Goal: Check status: Check status

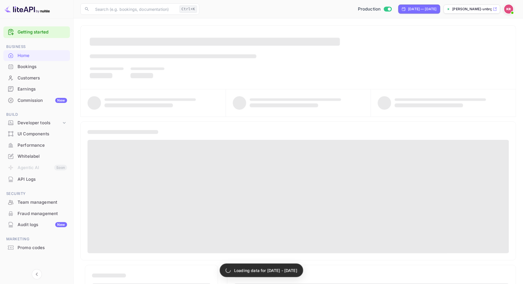
click at [33, 65] on div "Bookings" at bounding box center [43, 66] width 50 height 7
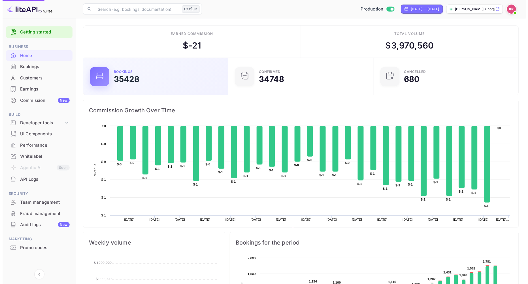
scroll to position [87, 137]
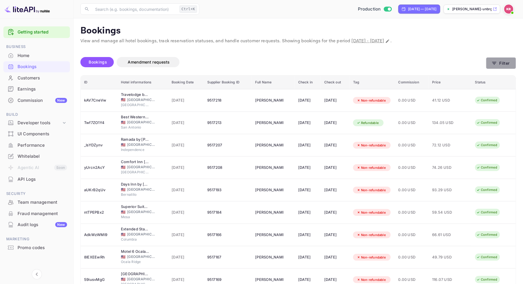
click at [500, 66] on button "Filter" at bounding box center [501, 63] width 30 height 12
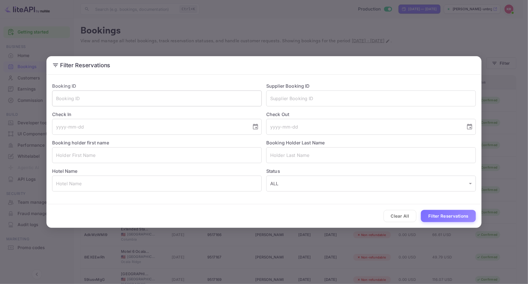
click at [66, 98] on input "text" at bounding box center [157, 98] width 210 height 16
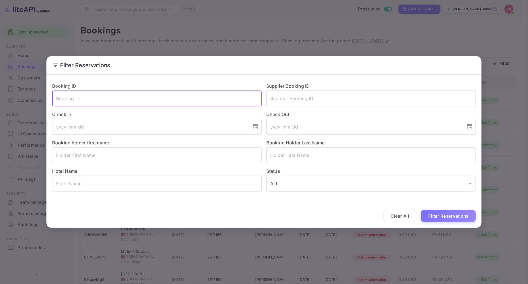
paste input "UMsxJVLjj"
type input "UMsxJVLjj"
click at [421, 210] on button "Filter Reservations" at bounding box center [448, 216] width 55 height 12
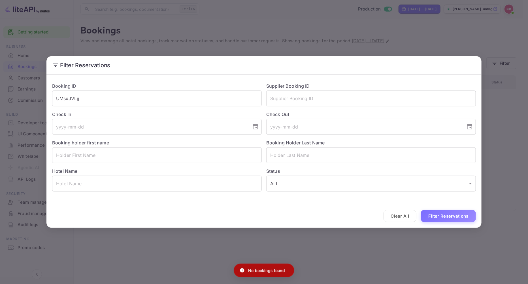
click at [412, 12] on div "Filter Reservations Booking ID UMsxJVLjj ​ Supplier Booking ID ​ Check In ​ Che…" at bounding box center [264, 142] width 528 height 284
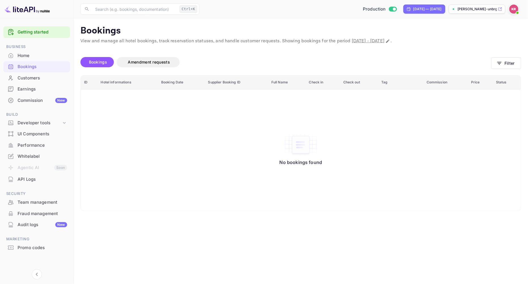
click at [413, 7] on div "[DATE] — [DATE]" at bounding box center [427, 9] width 28 height 5
select select "7"
select select "2025"
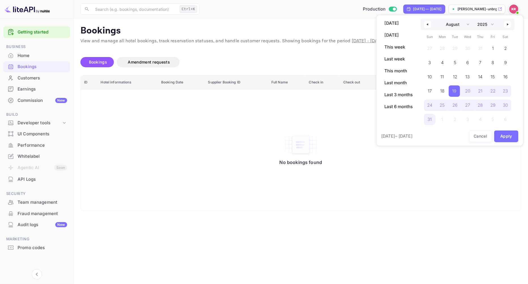
click at [506, 25] on button "button" at bounding box center [507, 24] width 7 height 7
select select "8"
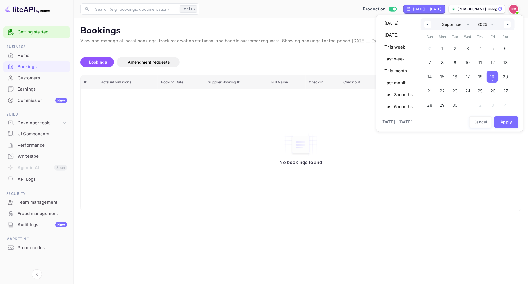
click at [491, 77] on span "19" at bounding box center [492, 77] width 4 height 10
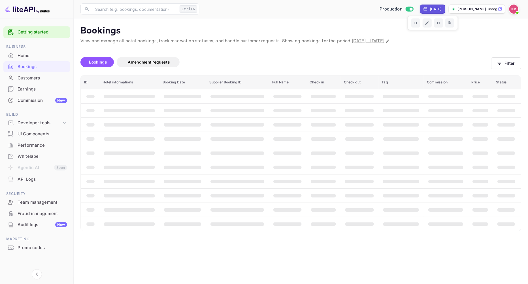
click at [430, 9] on div "[DATE]" at bounding box center [436, 9] width 12 height 5
select select "8"
select select "2025"
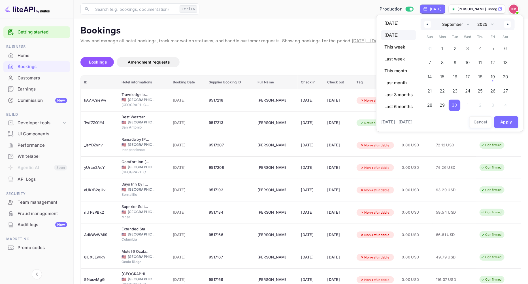
click at [459, 108] on span "30" at bounding box center [454, 104] width 11 height 11
click at [495, 76] on span "19" at bounding box center [492, 76] width 11 height 11
click at [502, 121] on button "Apply" at bounding box center [506, 122] width 24 height 12
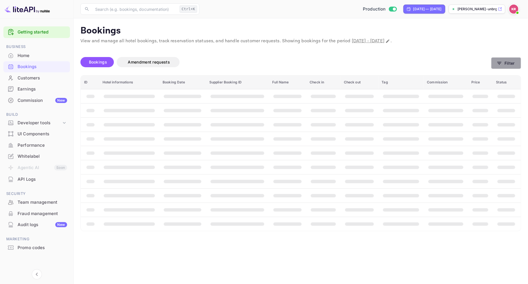
click at [500, 67] on button "Filter" at bounding box center [506, 63] width 30 height 12
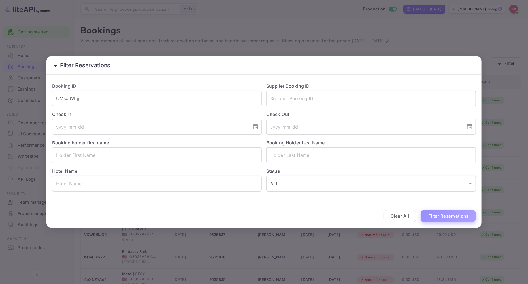
click at [454, 218] on button "Filter Reservations" at bounding box center [448, 216] width 55 height 12
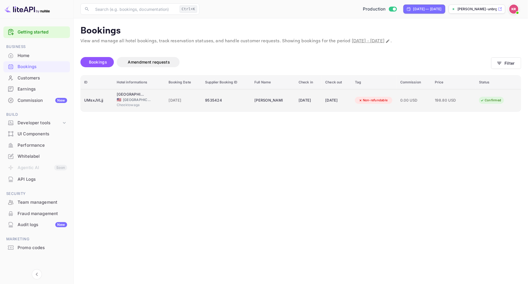
click at [208, 101] on div "9535424" at bounding box center [226, 100] width 42 height 9
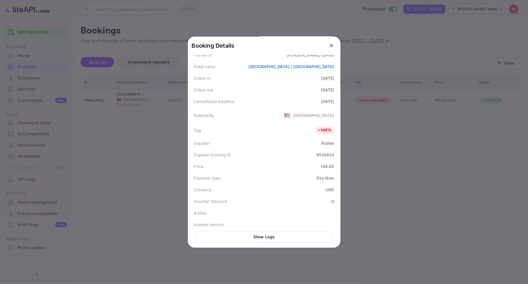
scroll to position [94, 0]
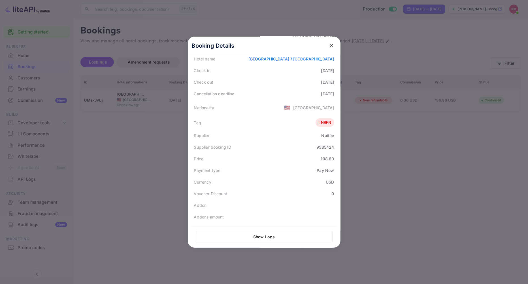
click at [316, 148] on div "9535424" at bounding box center [325, 147] width 18 height 6
copy div "9535424"
